Goal: Information Seeking & Learning: Learn about a topic

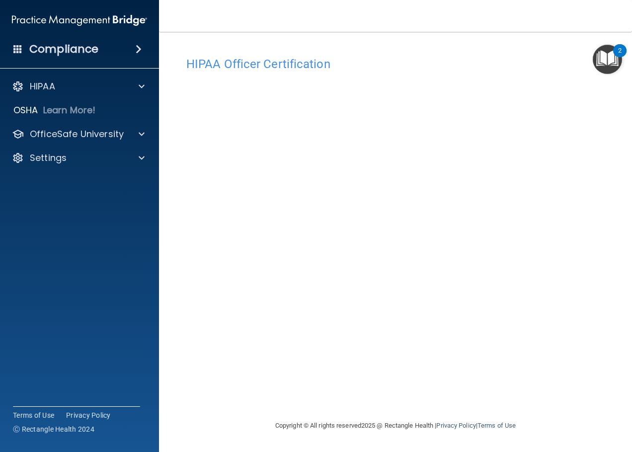
click at [359, 73] on div "HIPAA Officer Certification" at bounding box center [395, 64] width 433 height 24
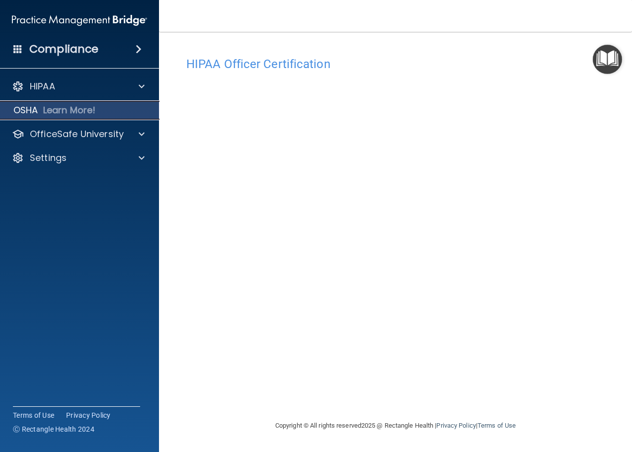
click at [145, 100] on div "OSHA Learn More!" at bounding box center [80, 110] width 174 height 20
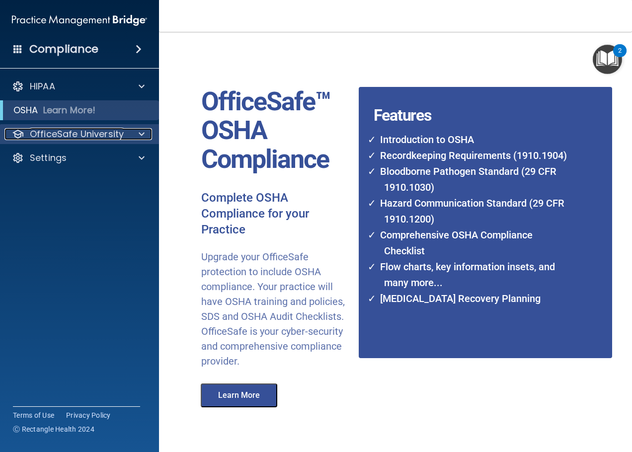
click at [142, 133] on span at bounding box center [142, 134] width 6 height 12
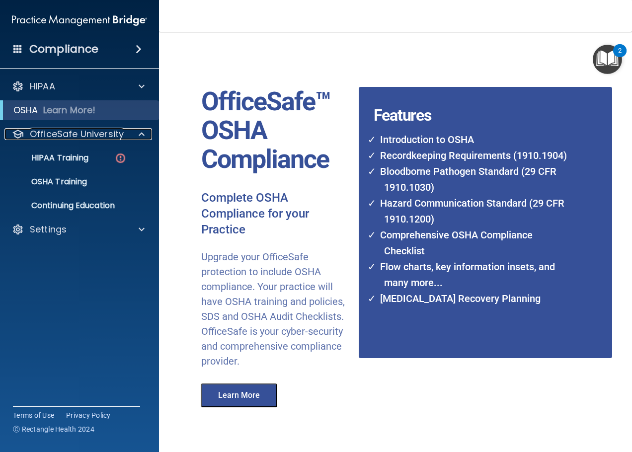
scroll to position [40, 0]
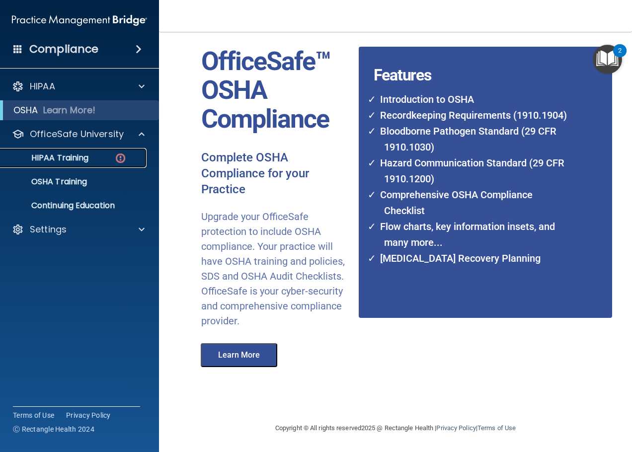
click at [78, 156] on p "HIPAA Training" at bounding box center [47, 158] width 82 height 10
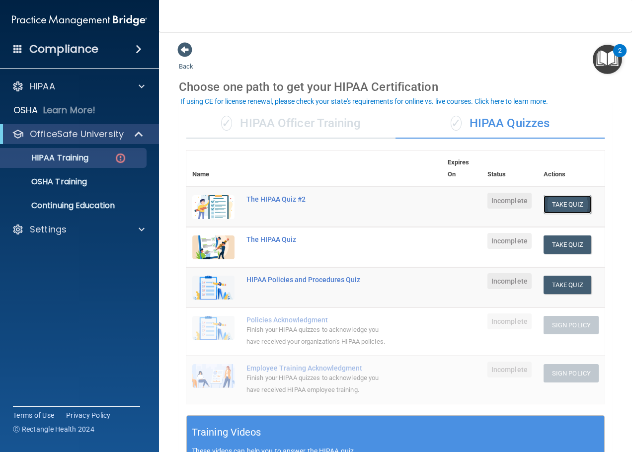
click at [556, 204] on button "Take Quiz" at bounding box center [568, 204] width 48 height 18
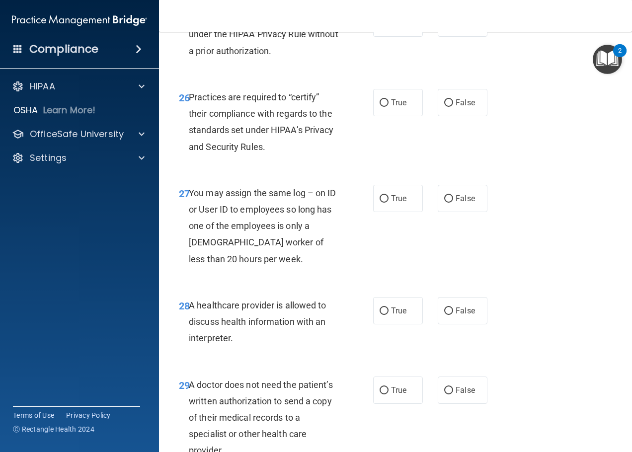
scroll to position [2801, 0]
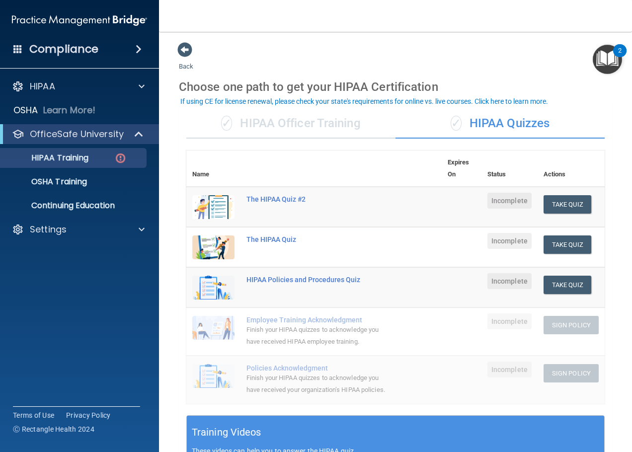
click at [300, 125] on div "✓ HIPAA Officer Training" at bounding box center [290, 124] width 209 height 30
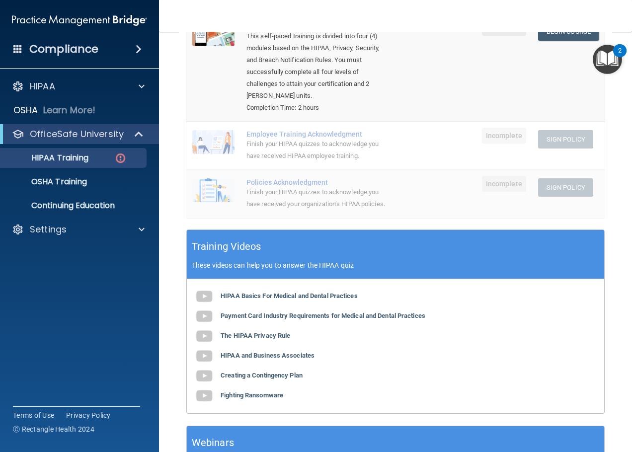
scroll to position [123, 0]
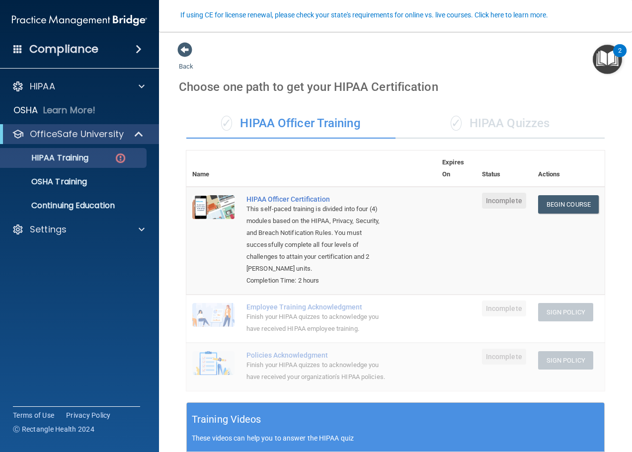
scroll to position [86, 0]
